Goal: Find specific page/section: Find specific page/section

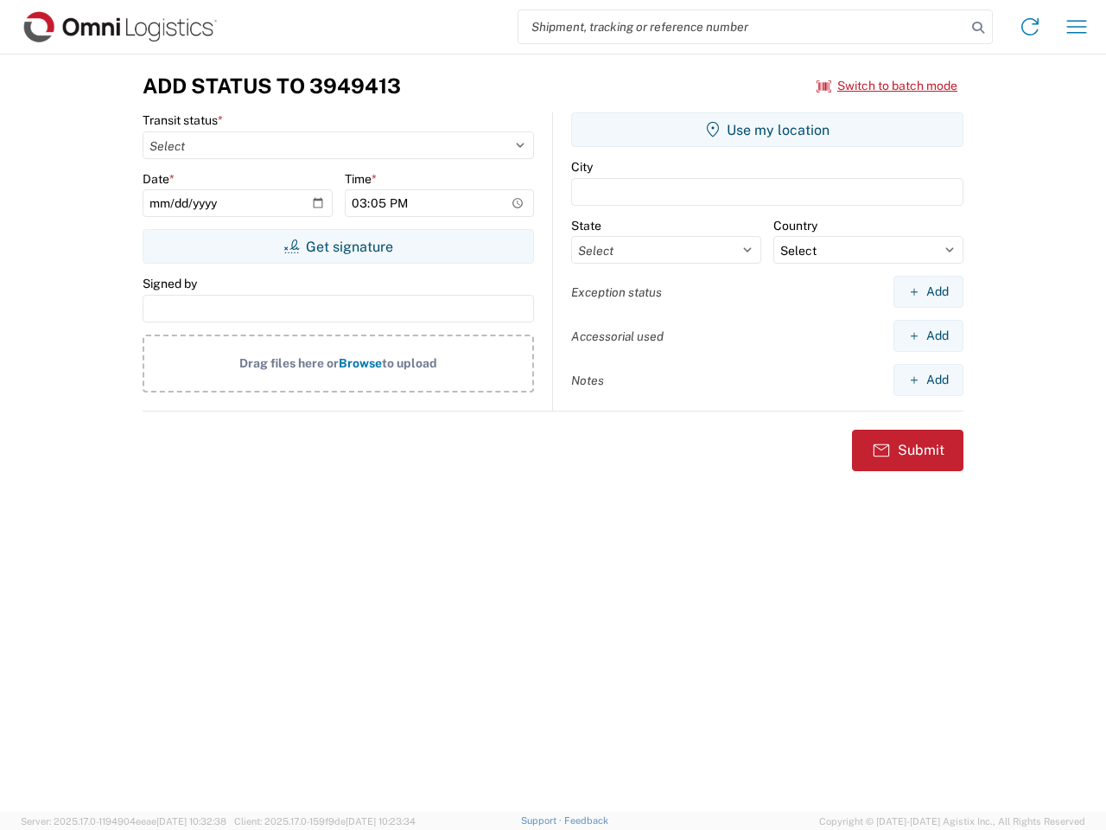
click at [742, 27] on input "search" at bounding box center [742, 26] width 448 height 33
click at [978, 28] on icon at bounding box center [978, 28] width 24 height 24
click at [1030, 27] on icon at bounding box center [1030, 27] width 28 height 28
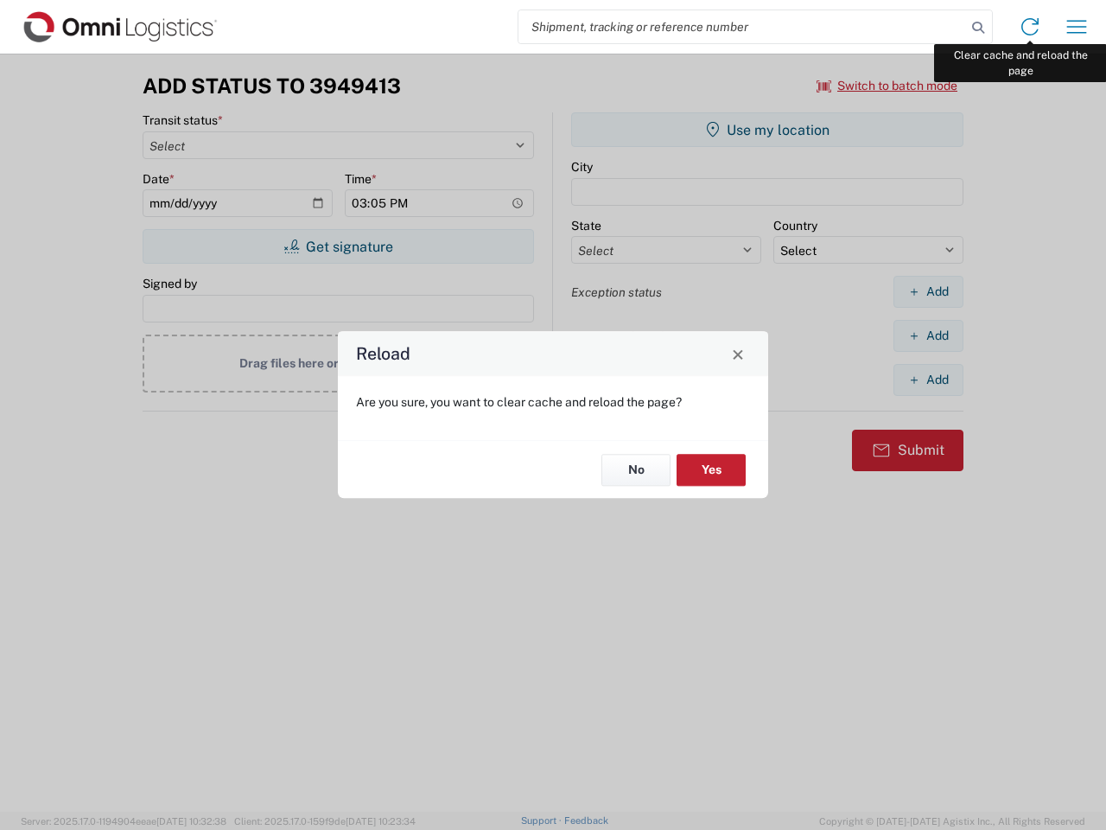
click at [1077, 27] on div "Reload Are you sure, you want to clear cache and reload the page? No Yes" at bounding box center [553, 415] width 1106 height 830
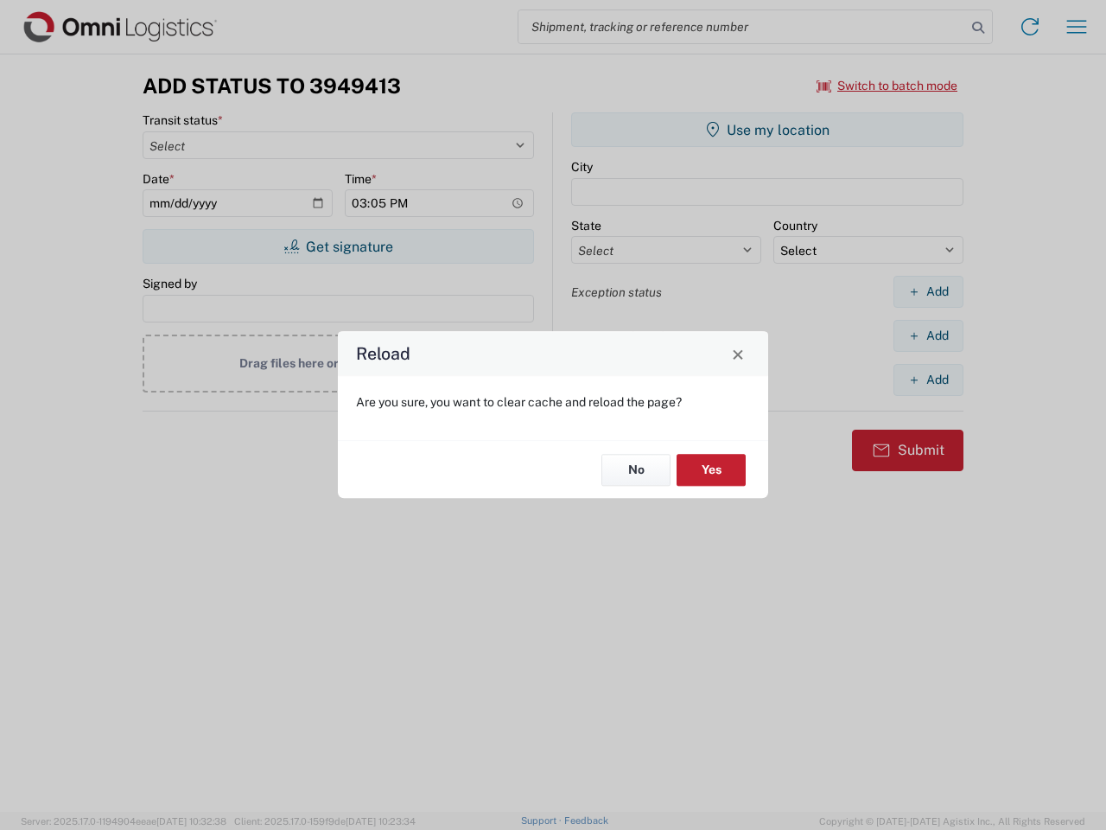
click at [887, 86] on div "Reload Are you sure, you want to clear cache and reload the page? No Yes" at bounding box center [553, 415] width 1106 height 830
click at [338, 246] on div "Reload Are you sure, you want to clear cache and reload the page? No Yes" at bounding box center [553, 415] width 1106 height 830
click at [767, 130] on div "Reload Are you sure, you want to clear cache and reload the page? No Yes" at bounding box center [553, 415] width 1106 height 830
click at [928, 291] on div "Reload Are you sure, you want to clear cache and reload the page? No Yes" at bounding box center [553, 415] width 1106 height 830
click at [928, 335] on div "Reload Are you sure, you want to clear cache and reload the page? No Yes" at bounding box center [553, 415] width 1106 height 830
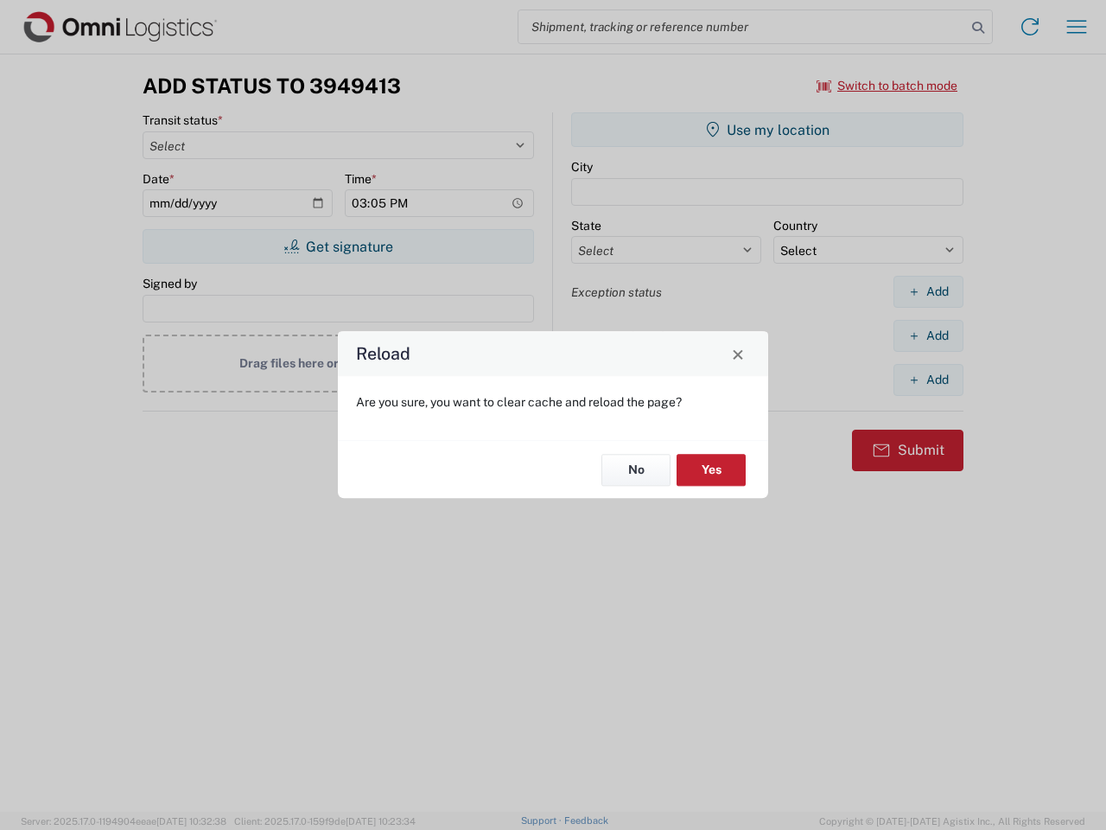
click at [928, 379] on div "Reload Are you sure, you want to clear cache and reload the page? No Yes" at bounding box center [553, 415] width 1106 height 830
